Goal: Understand process/instructions: Learn how to perform a task or action

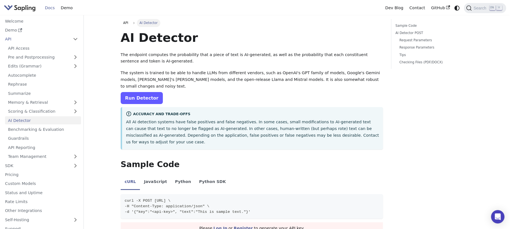
click at [127, 92] on link "Run Detector" at bounding box center [142, 98] width 42 height 12
click at [139, 92] on link "Run Detector" at bounding box center [142, 98] width 42 height 12
